Goal: Transaction & Acquisition: Purchase product/service

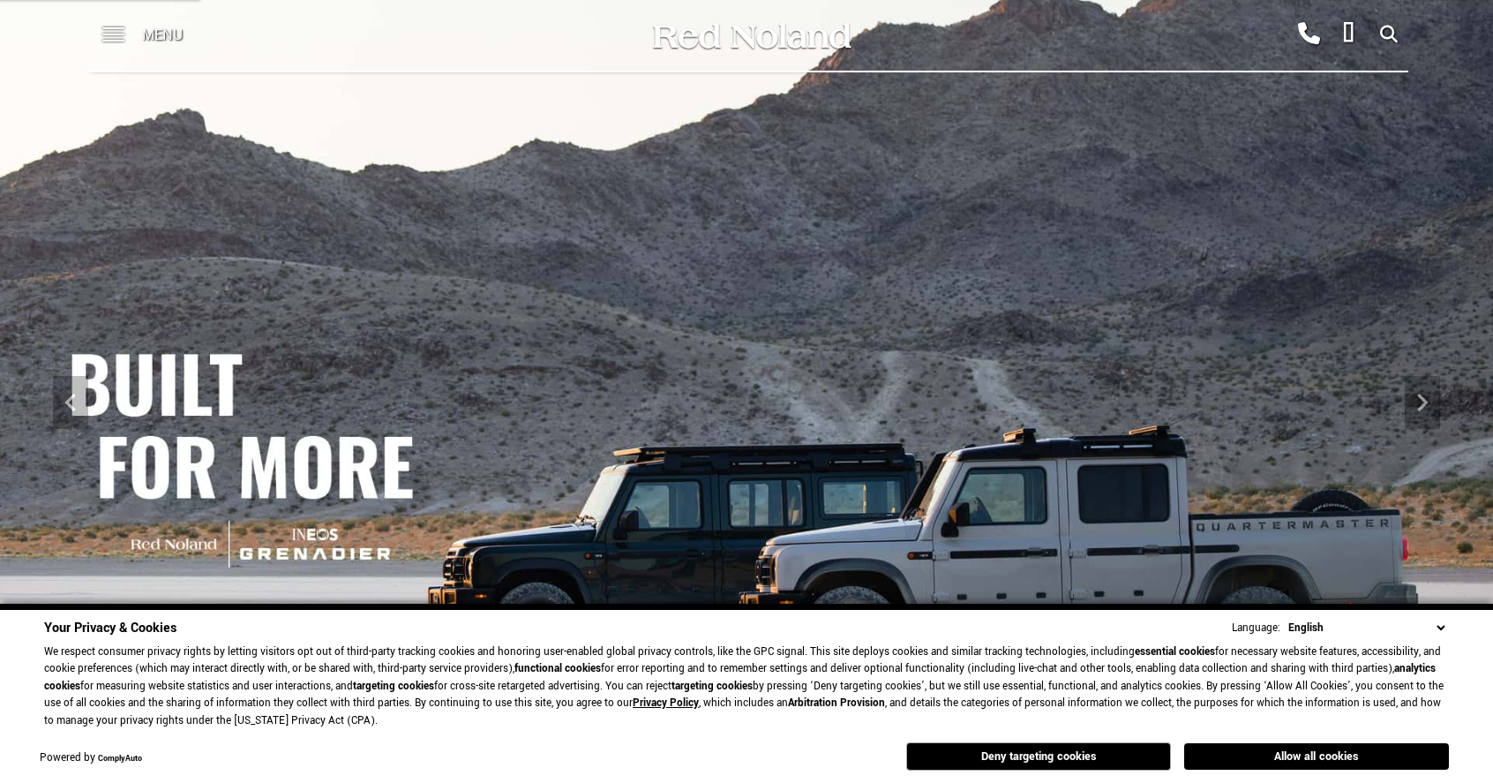
scroll to position [163, 0]
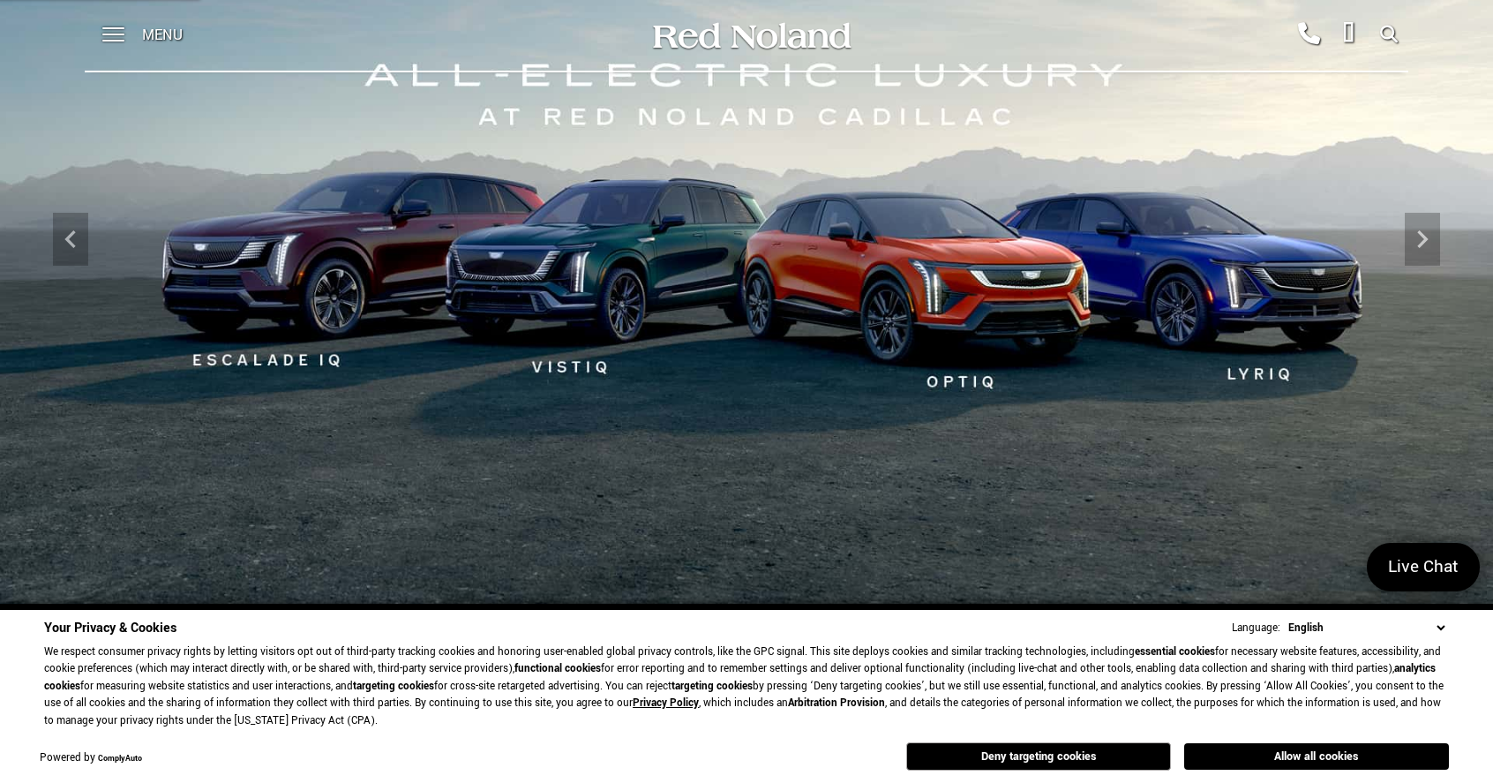
click at [101, 22] on div at bounding box center [105, 35] width 40 height 71
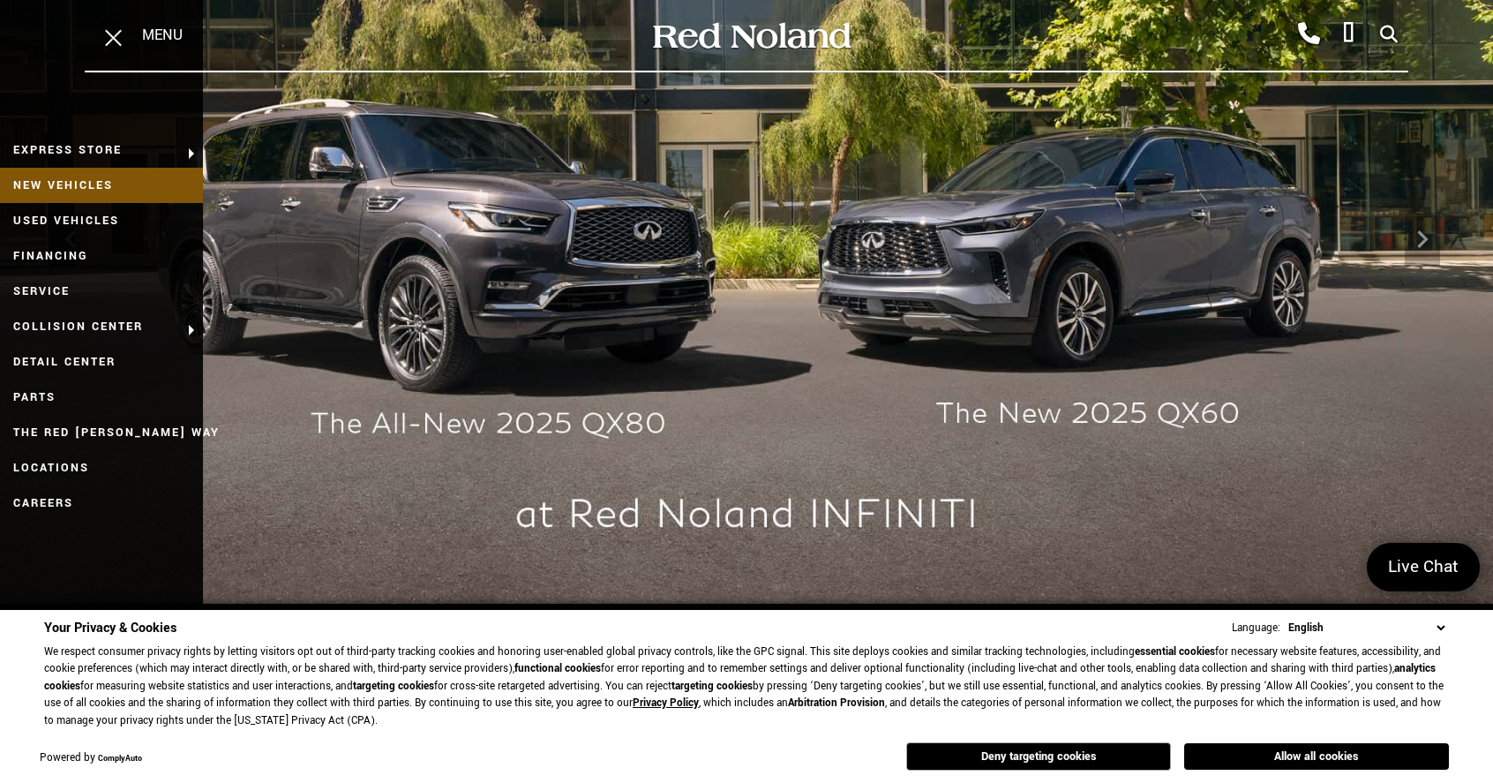
click at [95, 187] on link "New Vehicles" at bounding box center [101, 185] width 203 height 35
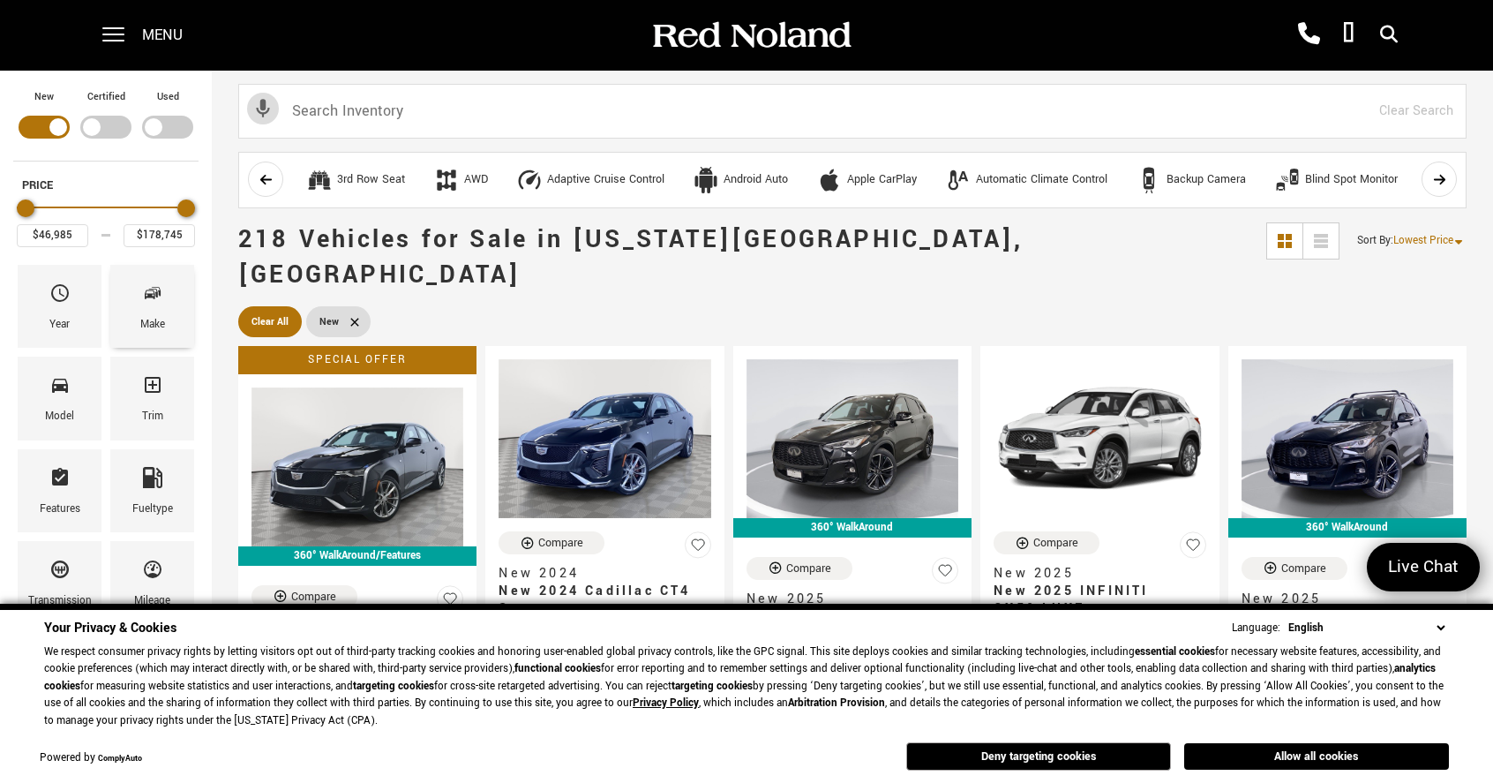
click at [162, 274] on div "Make" at bounding box center [152, 306] width 84 height 83
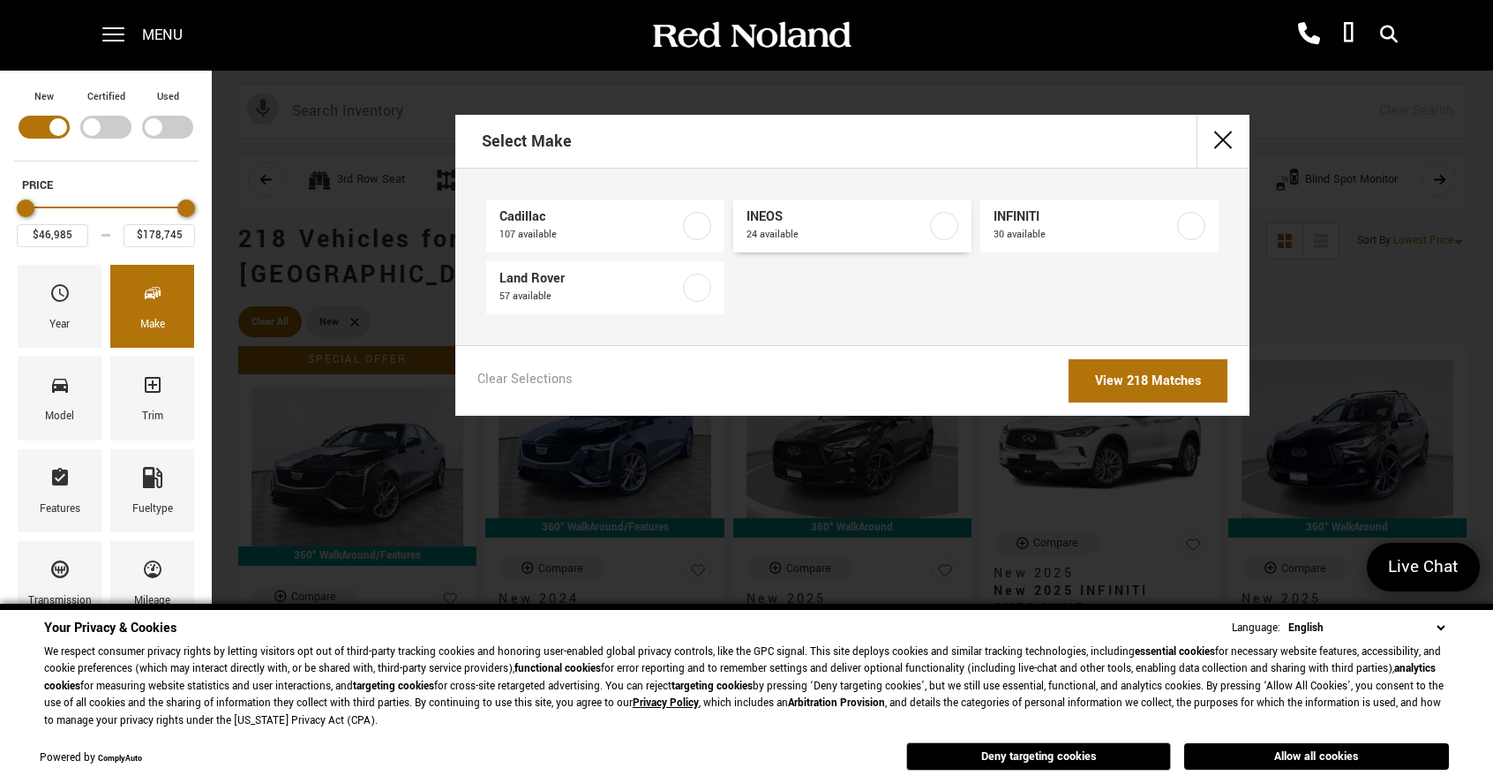
click at [946, 227] on label at bounding box center [944, 226] width 28 height 28
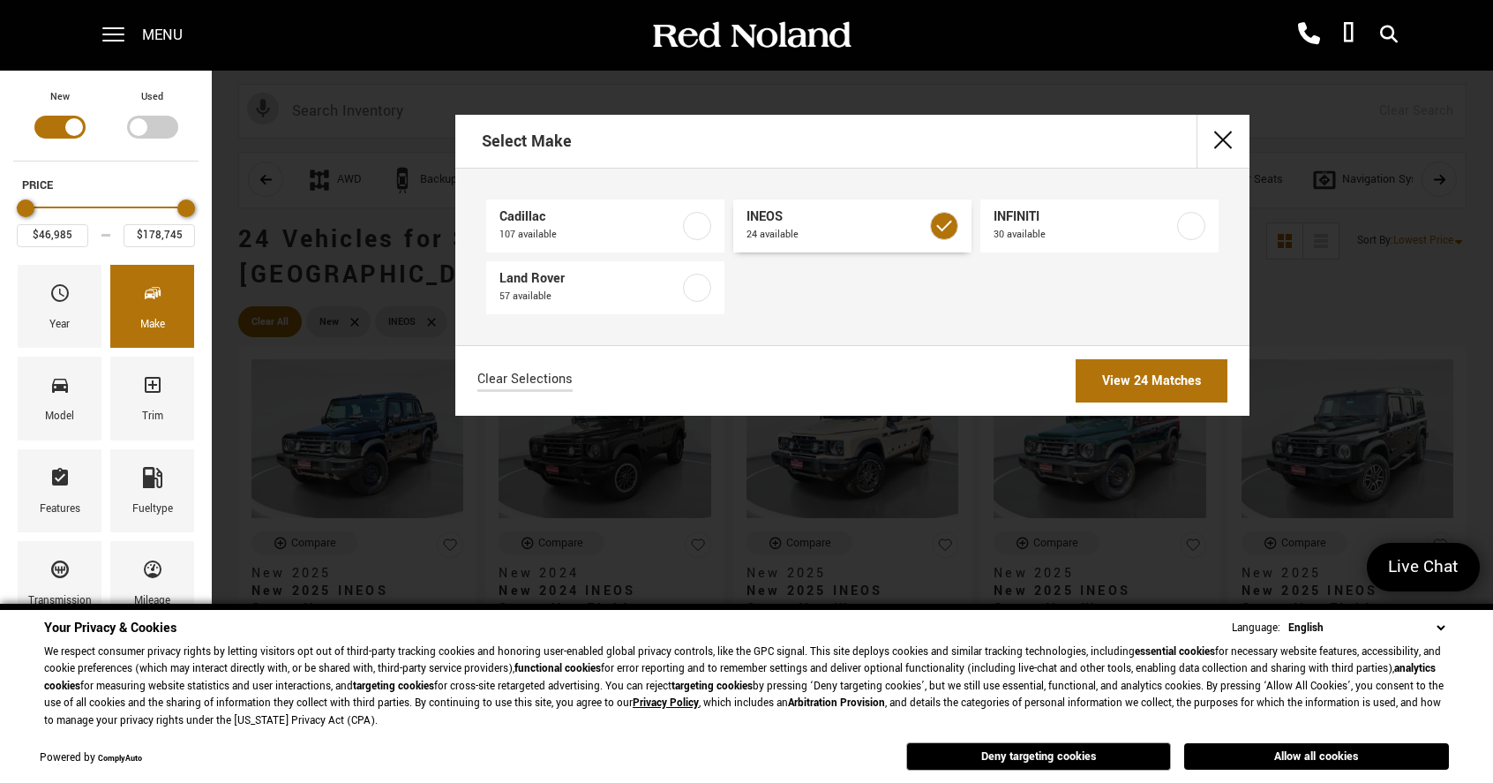
type input "$78,663"
type input "$99,640"
checkbox input "true"
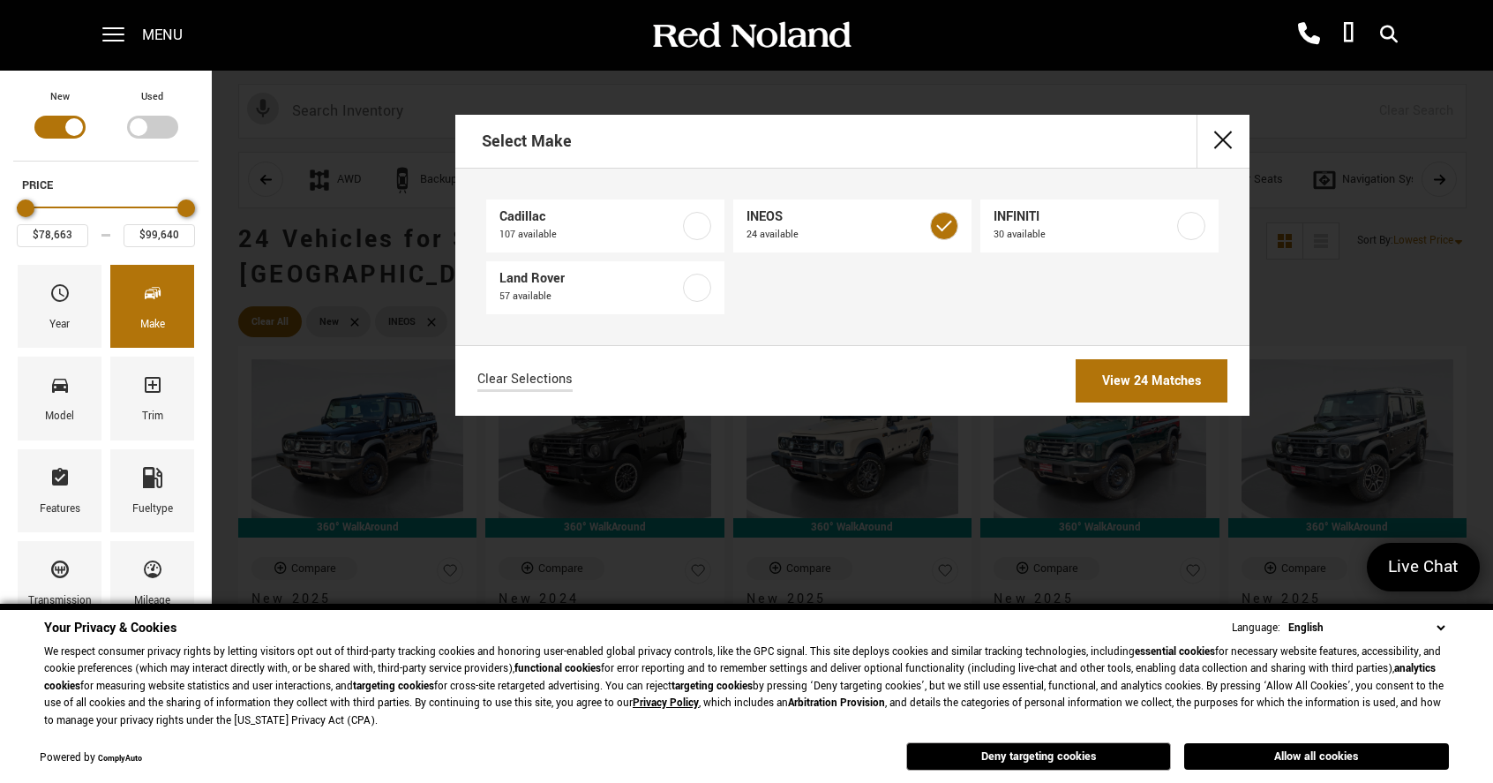
click at [1132, 375] on link "View 24 Matches" at bounding box center [1152, 380] width 152 height 43
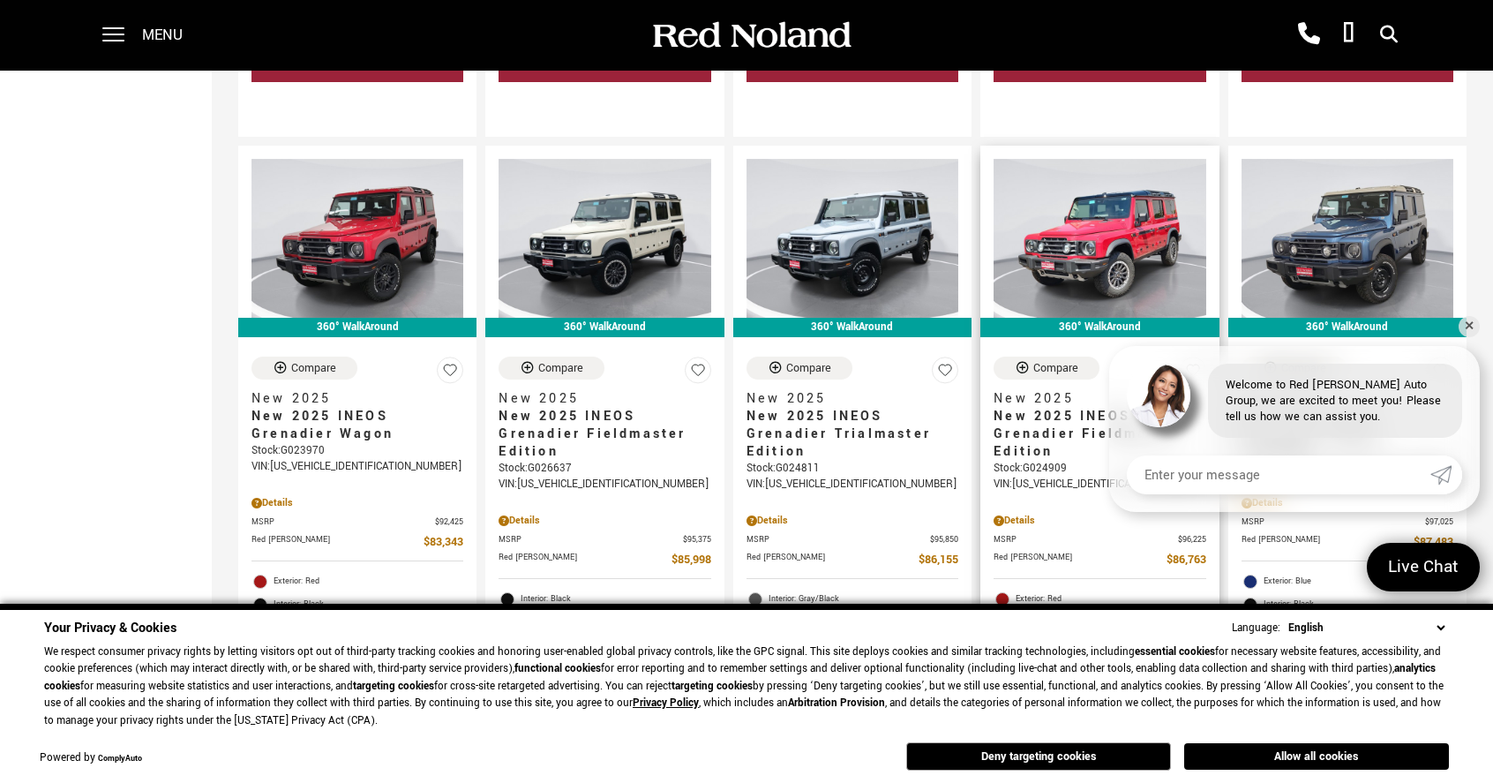
scroll to position [1619, 0]
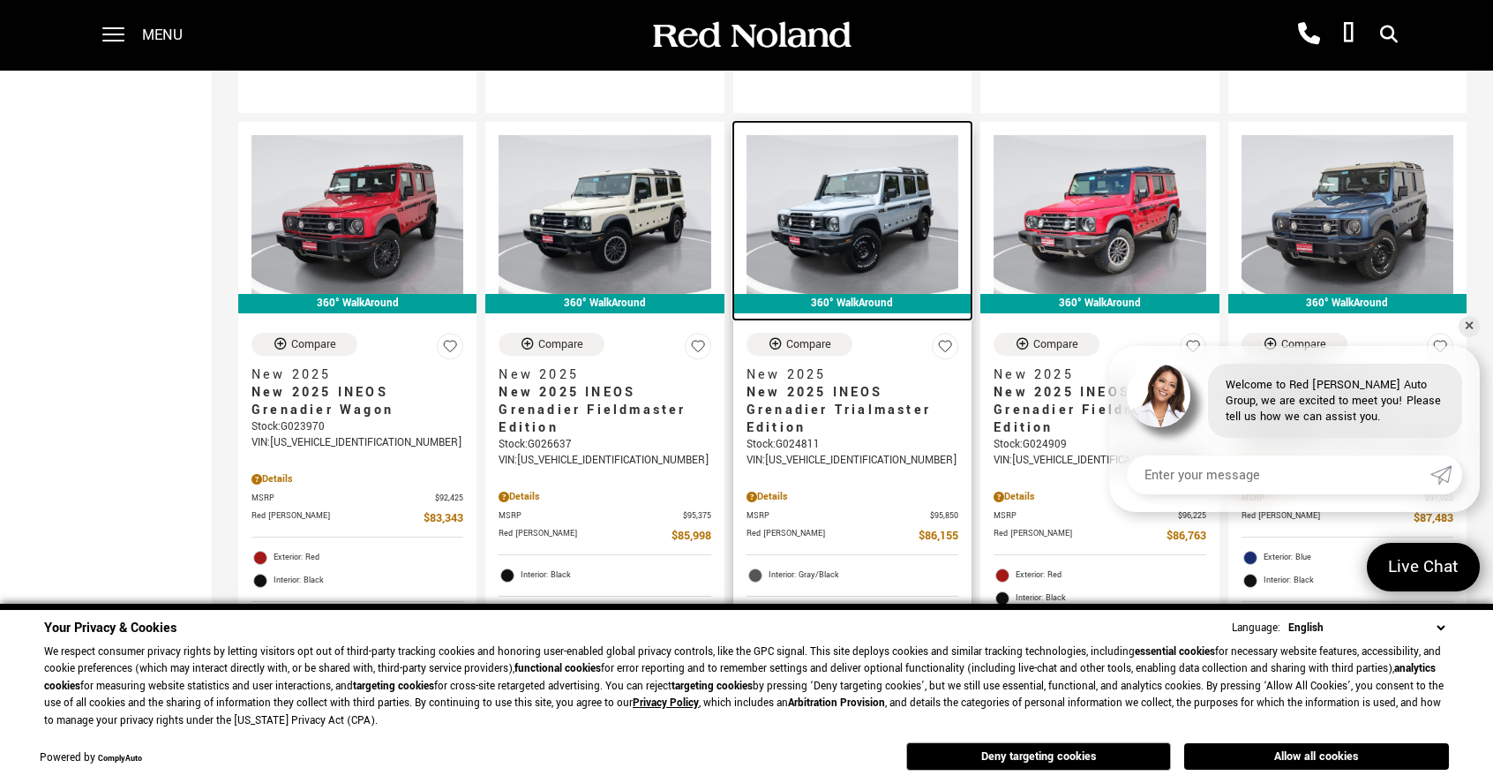
click at [813, 157] on img at bounding box center [852, 214] width 212 height 159
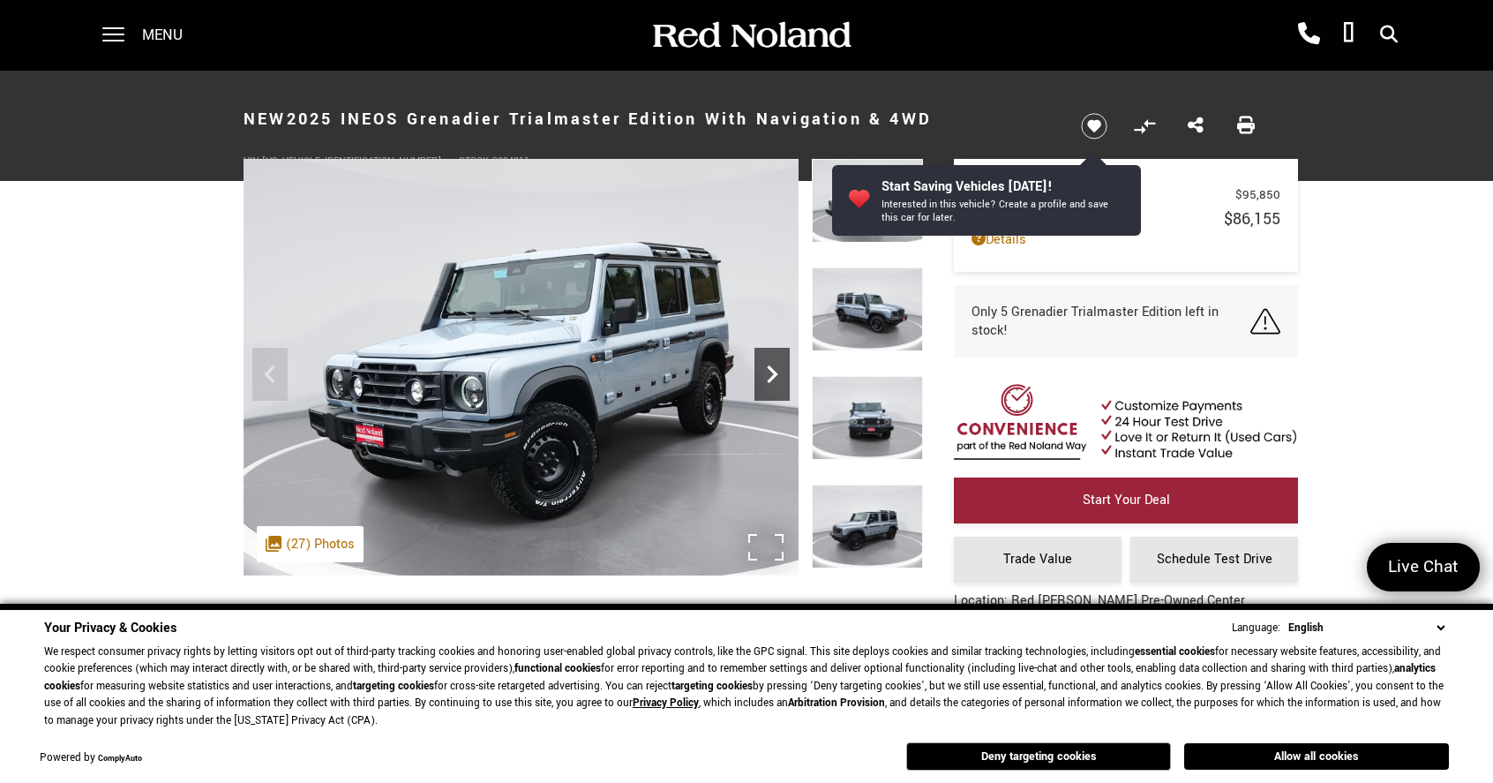
click at [762, 376] on icon "Next" at bounding box center [771, 373] width 35 height 35
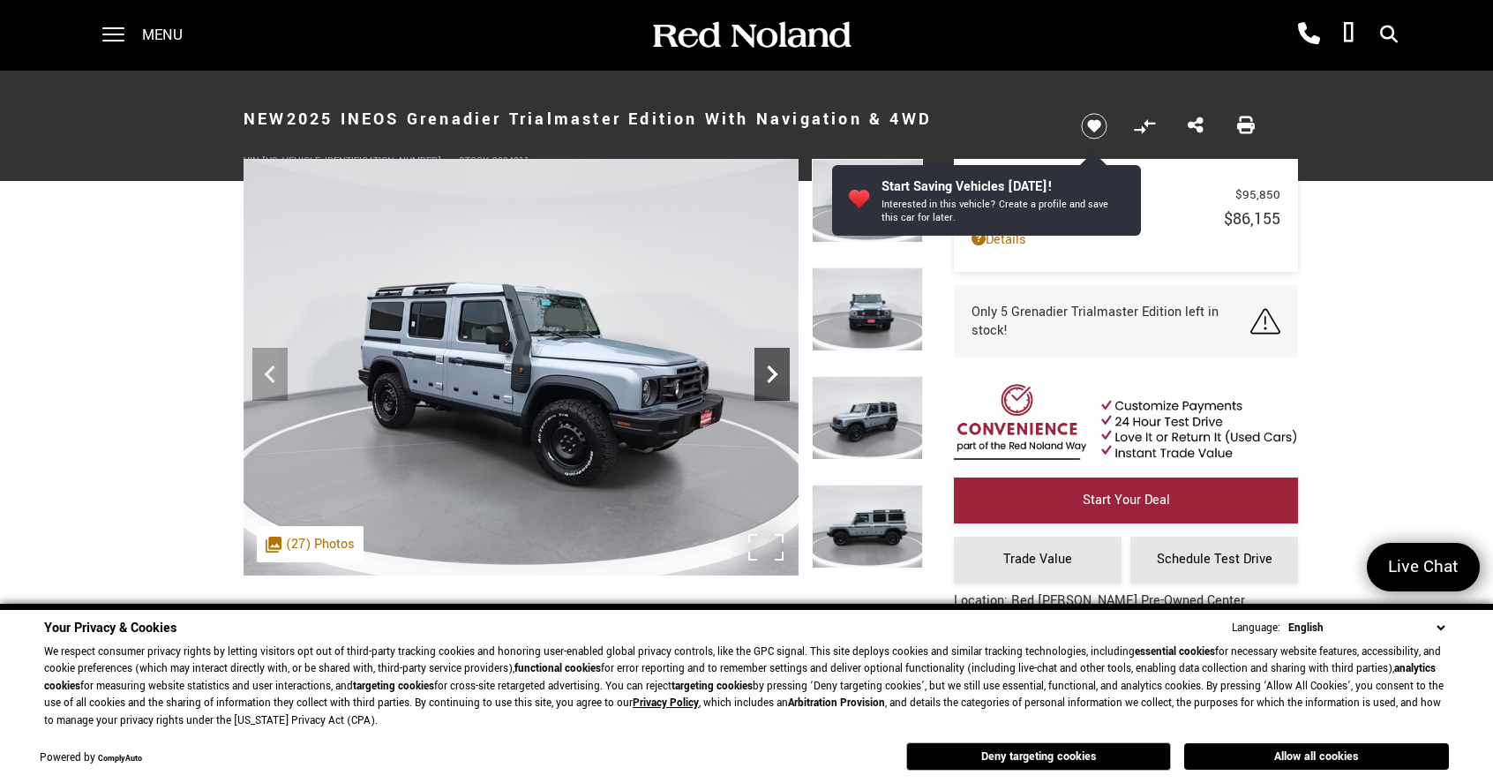
click at [768, 374] on icon "Next" at bounding box center [771, 373] width 35 height 35
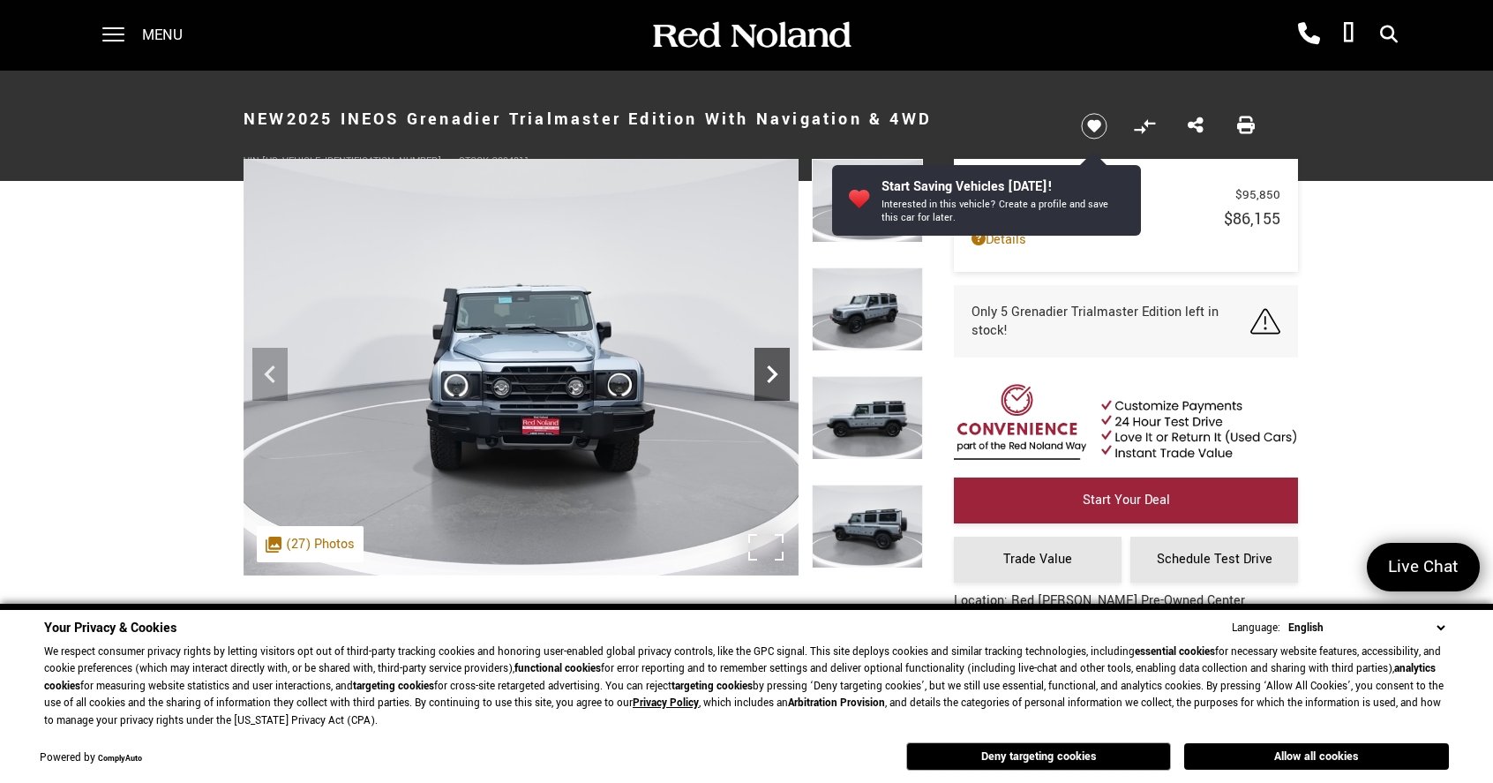
click at [768, 374] on icon "Next" at bounding box center [771, 373] width 35 height 35
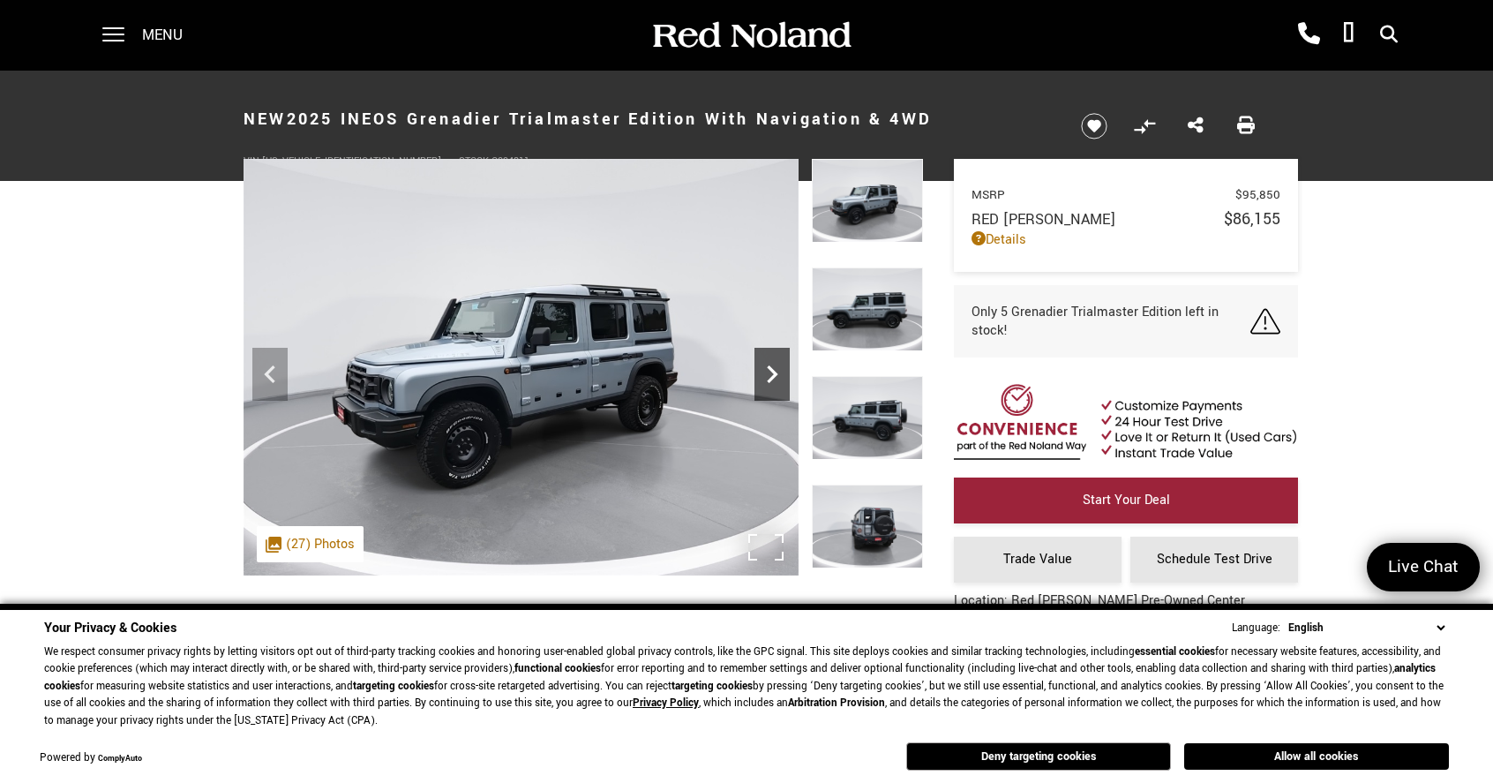
click at [768, 374] on icon "Next" at bounding box center [771, 373] width 35 height 35
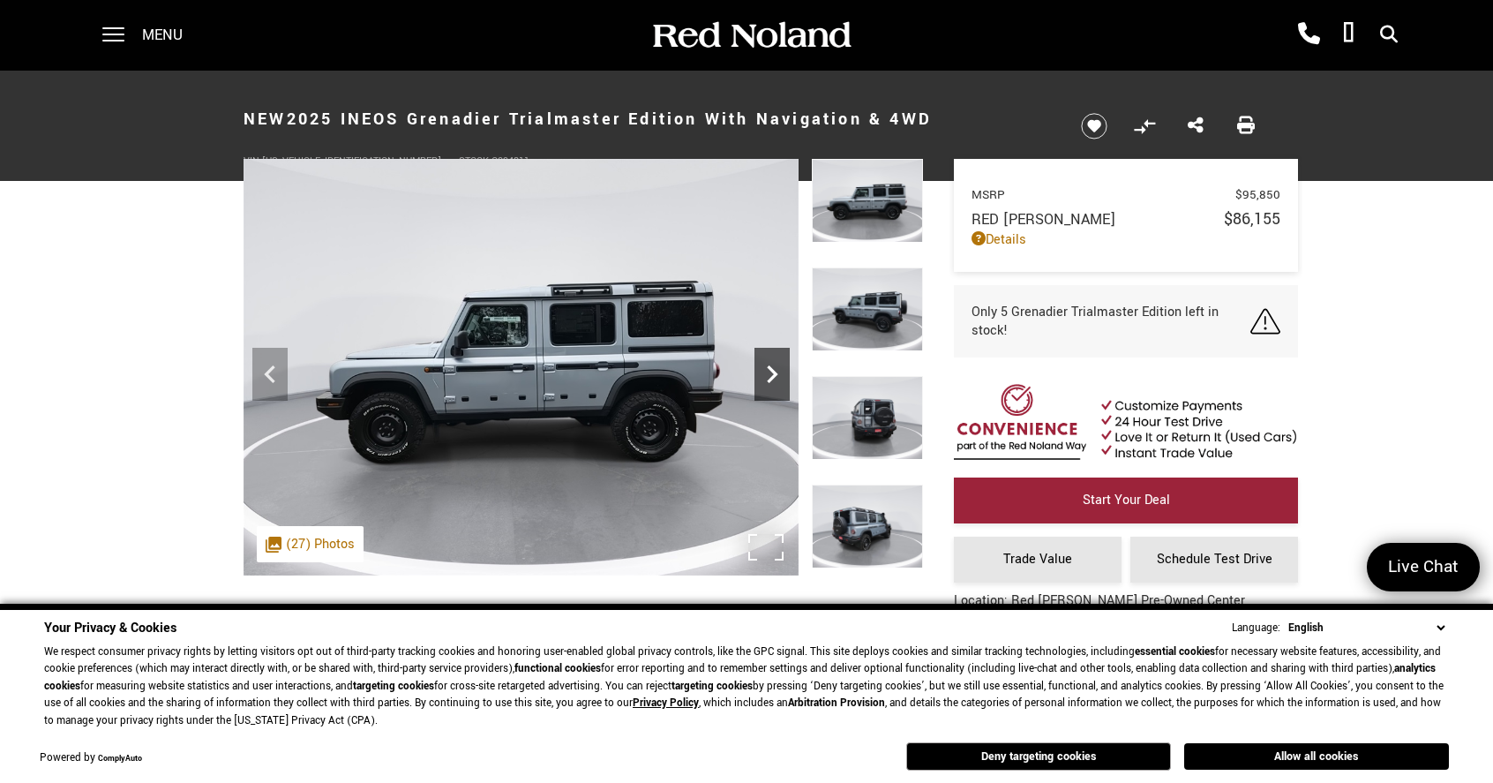
click at [768, 374] on icon "Next" at bounding box center [771, 373] width 35 height 35
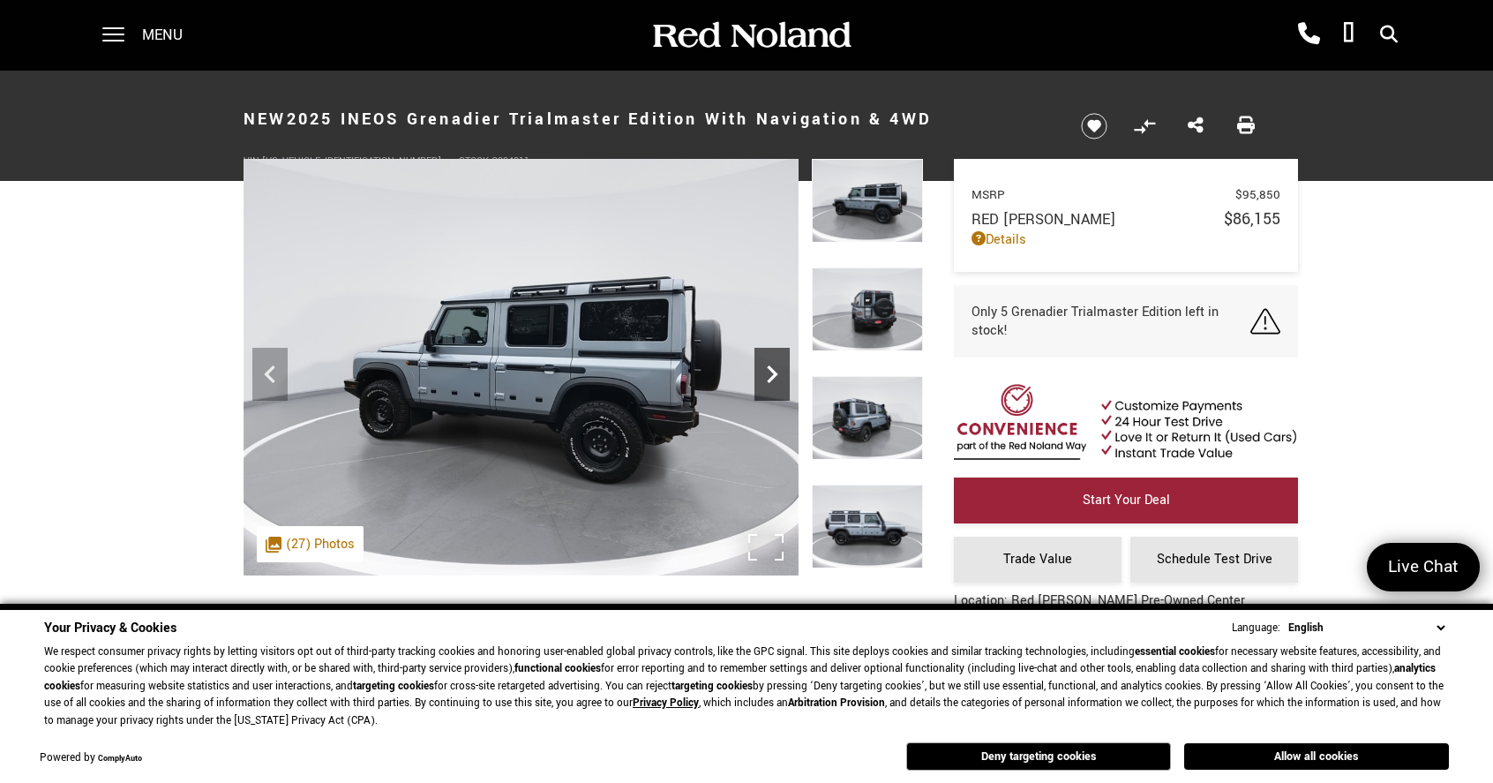
click at [768, 374] on icon "Next" at bounding box center [771, 373] width 35 height 35
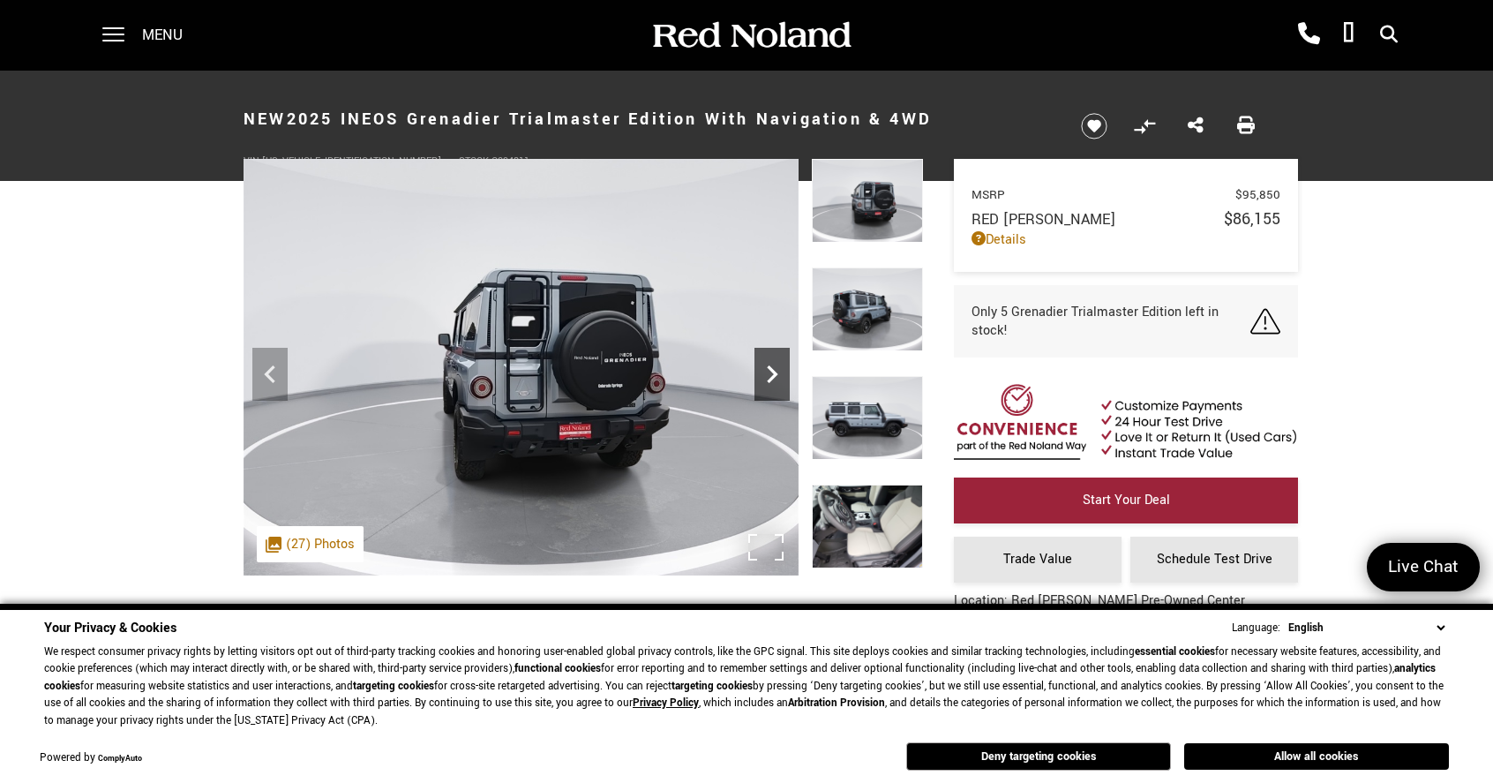
click at [768, 374] on icon "Next" at bounding box center [771, 373] width 35 height 35
